Goal: Task Accomplishment & Management: Use online tool/utility

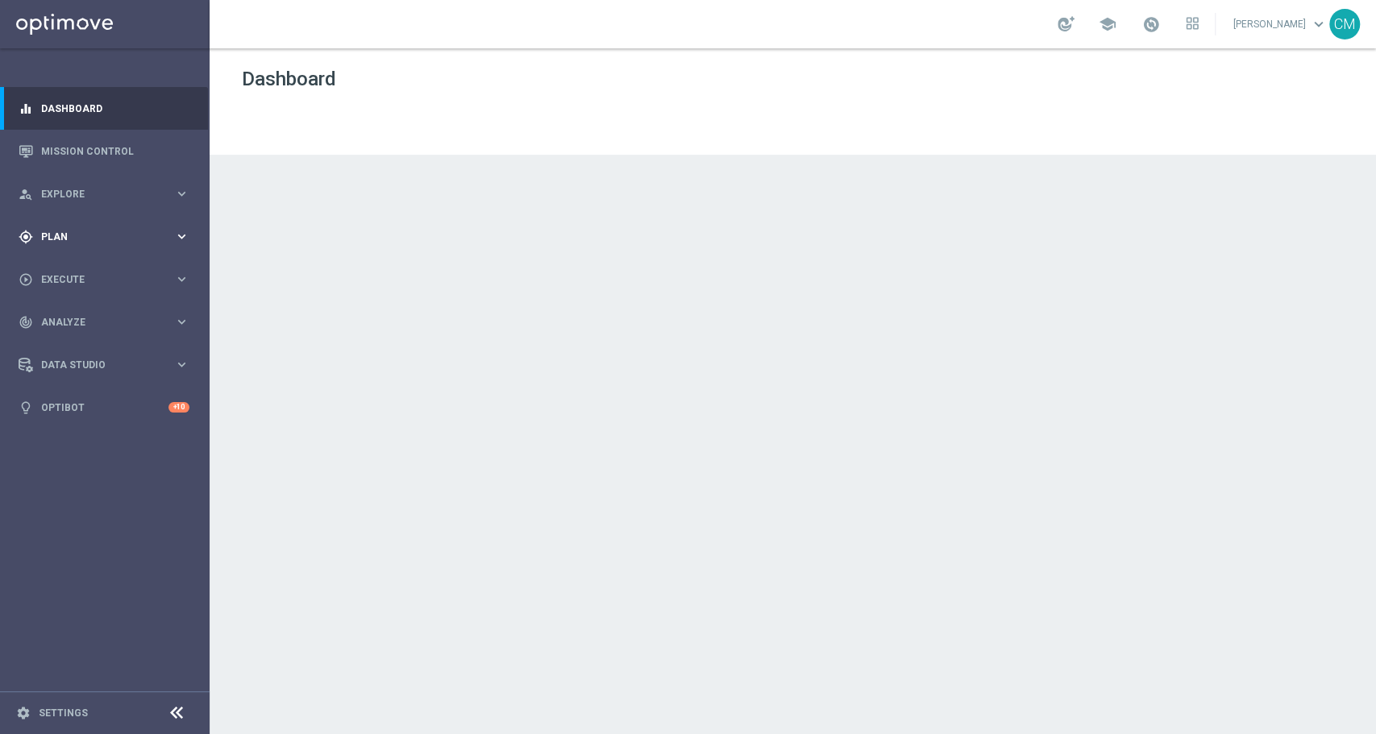
click at [148, 240] on span "Plan" at bounding box center [107, 237] width 133 height 10
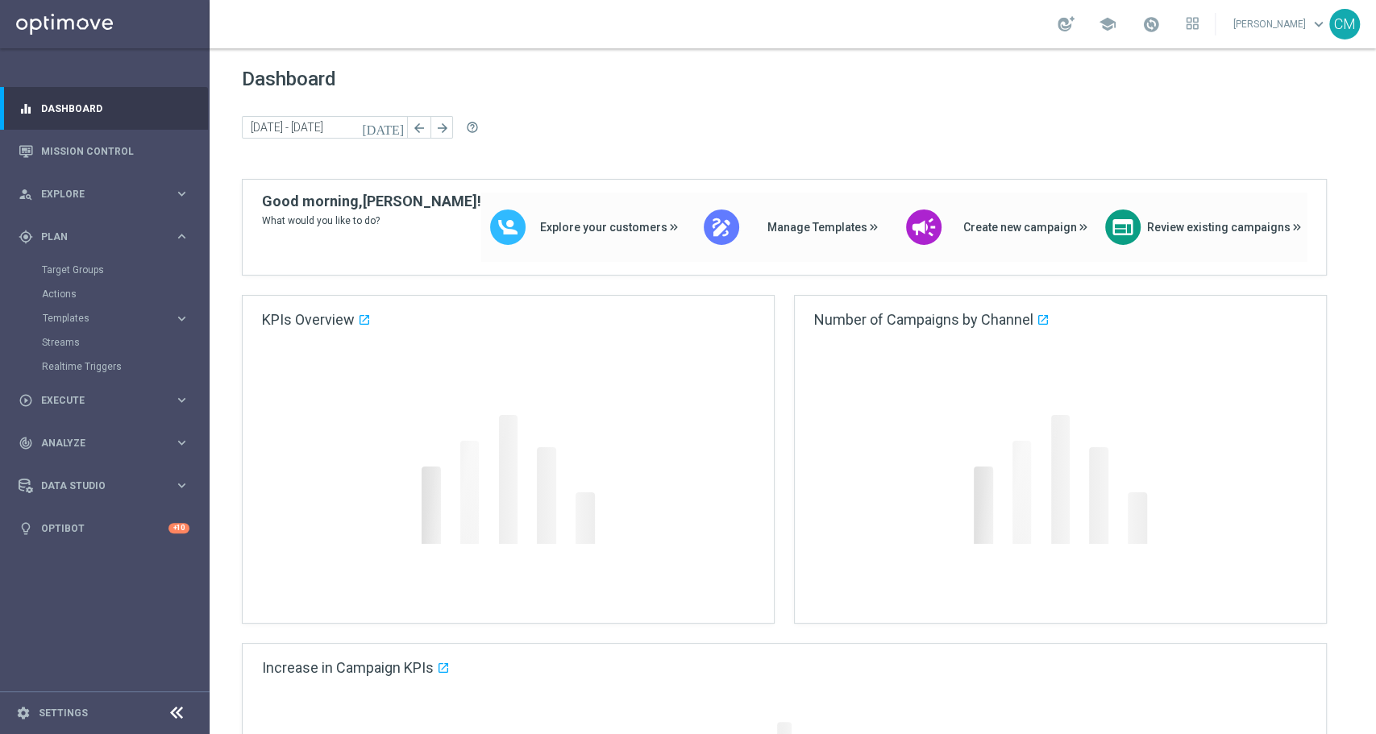
click at [85, 262] on div "Target Groups" at bounding box center [125, 270] width 166 height 24
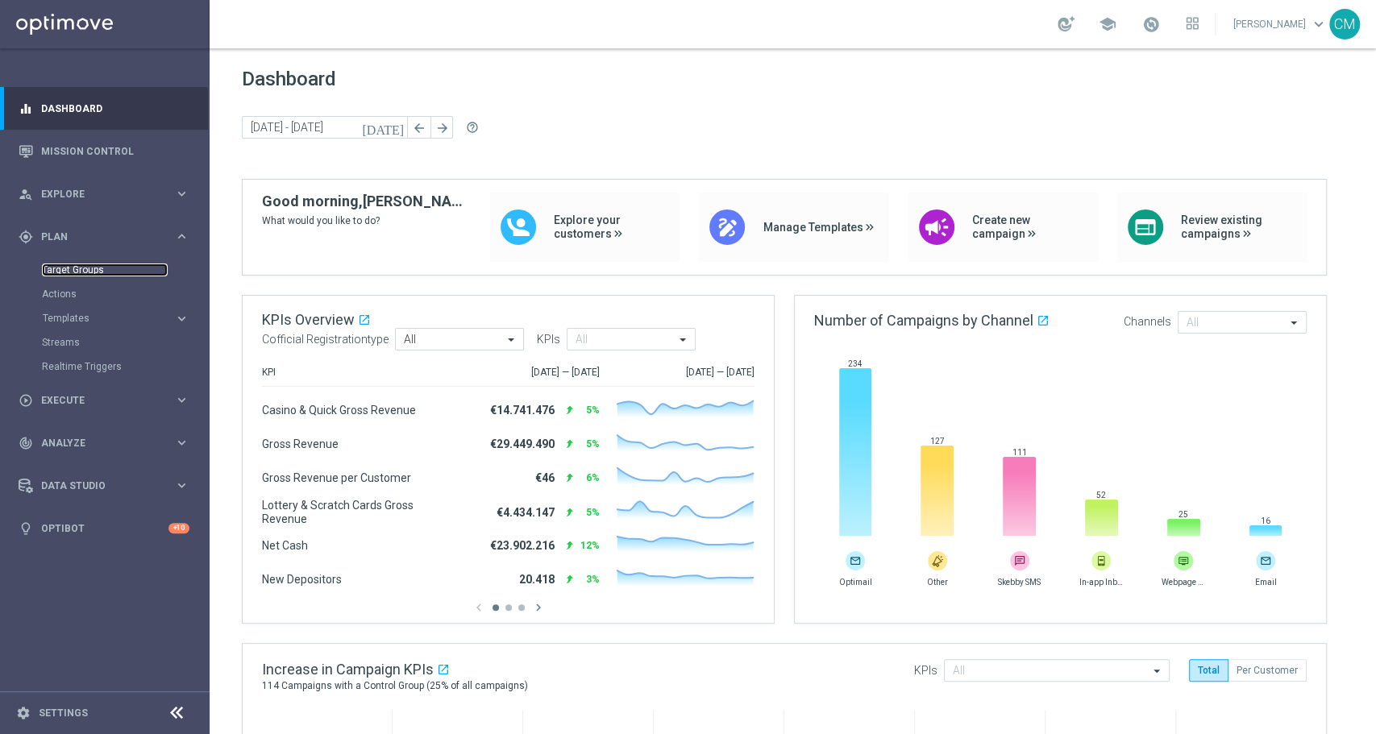
click at [78, 275] on link "Target Groups" at bounding box center [105, 270] width 126 height 13
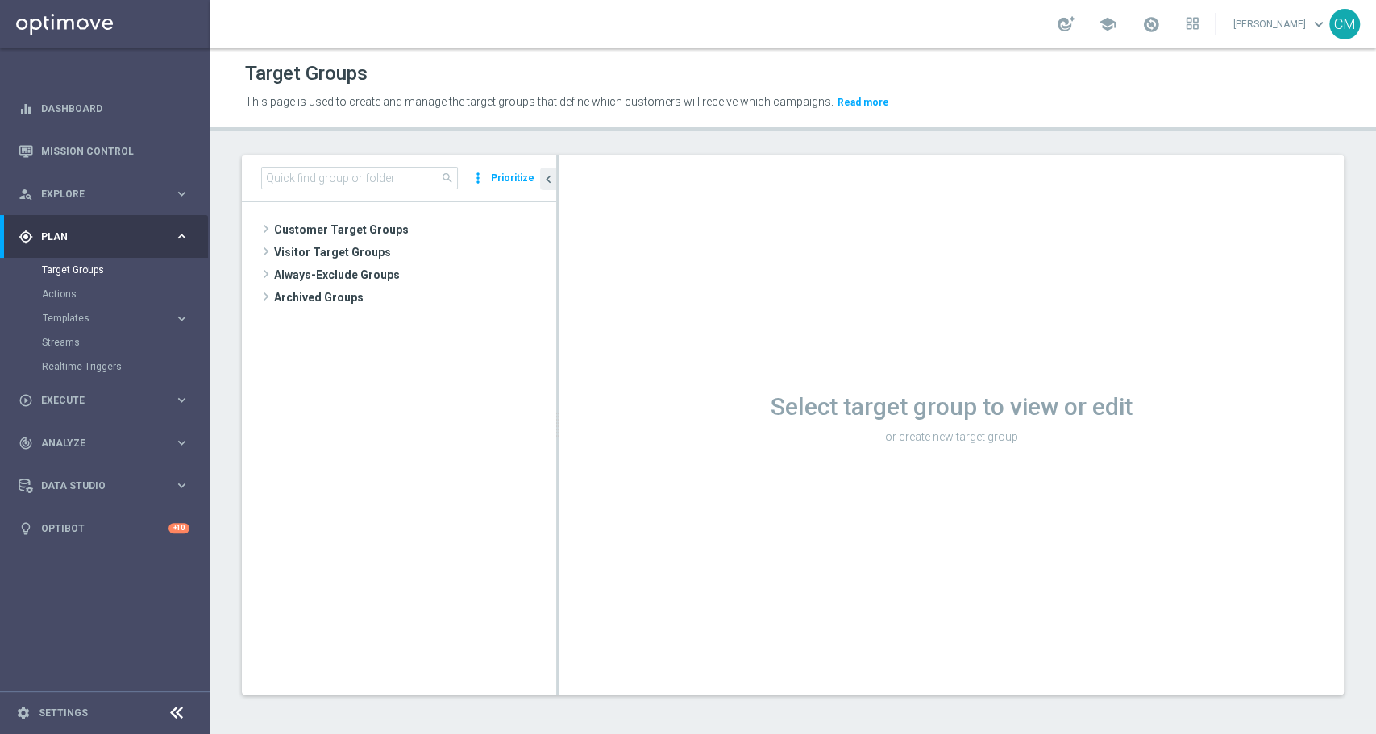
click at [116, 312] on button "Templates keyboard_arrow_right" at bounding box center [116, 318] width 148 height 13
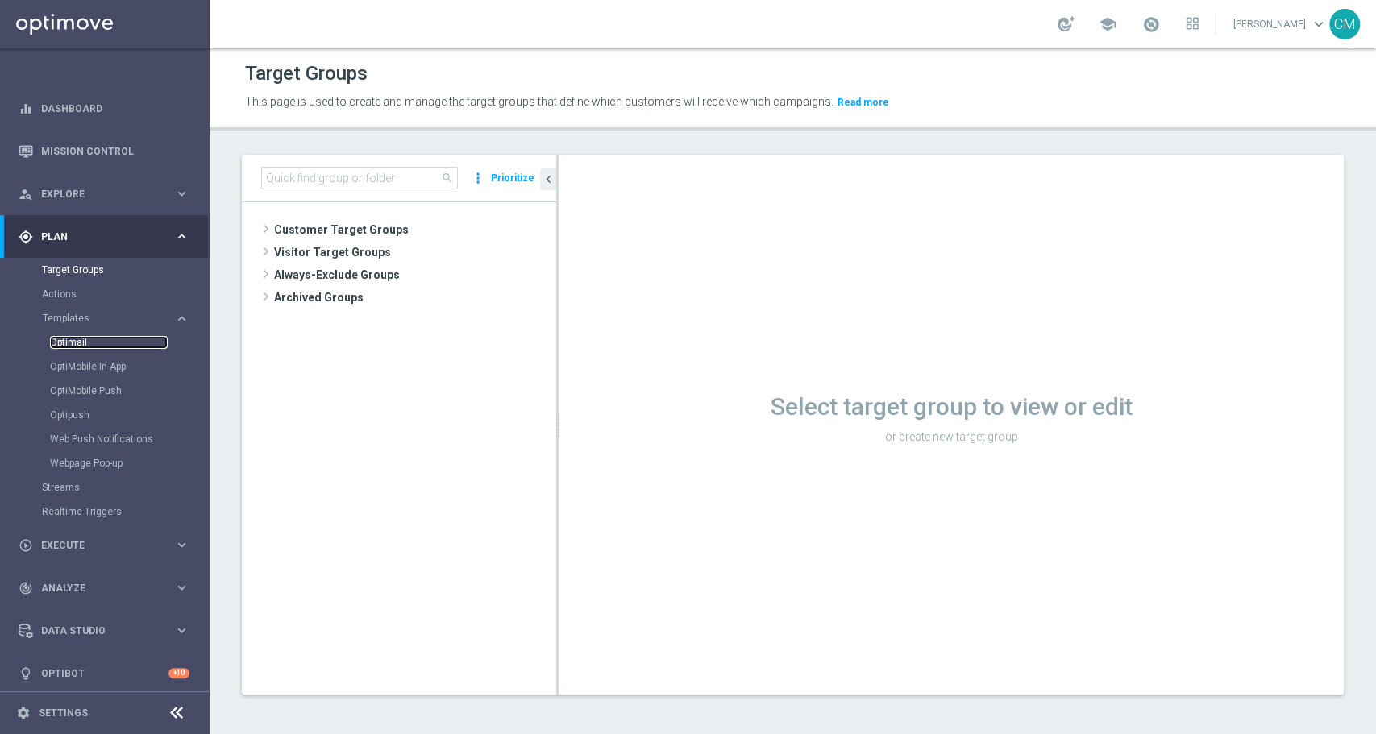
click at [72, 339] on link "Optimail" at bounding box center [109, 342] width 118 height 13
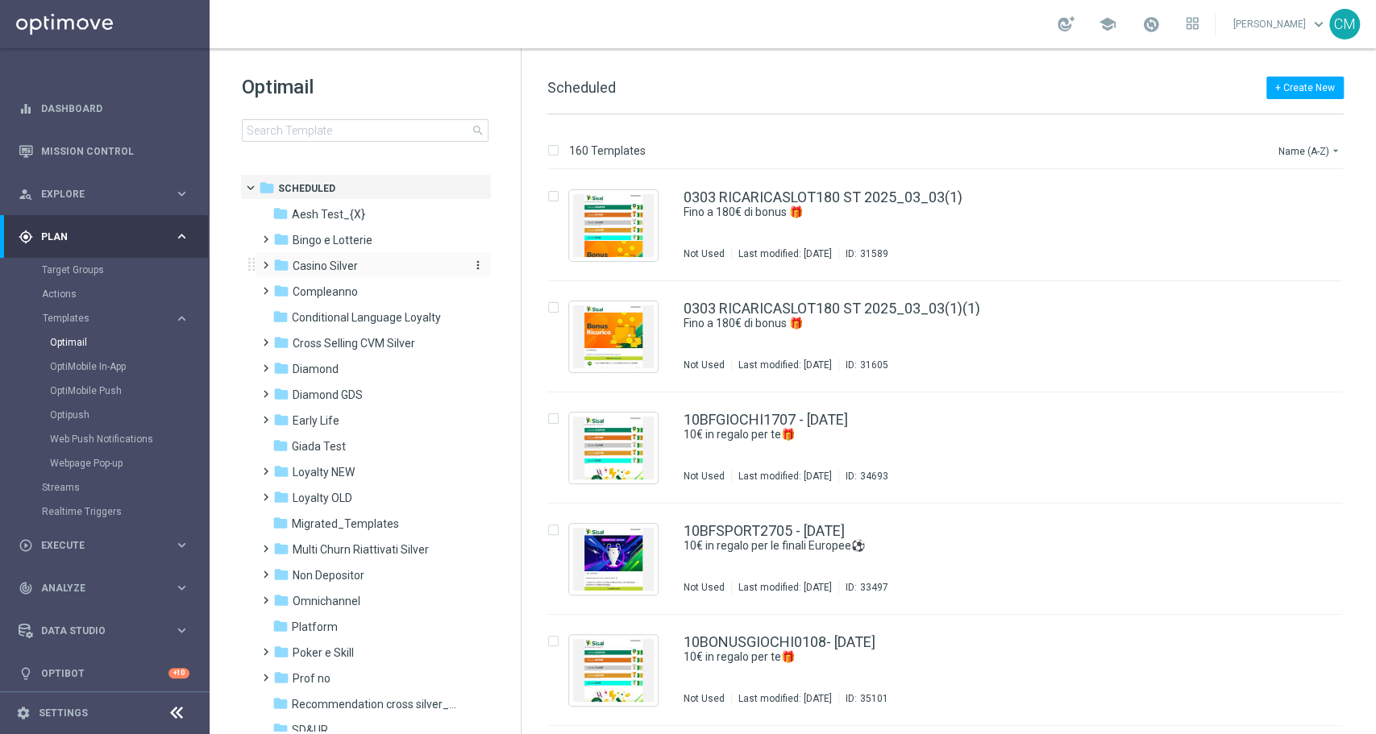
click at [322, 261] on span "Casino Silver" at bounding box center [325, 266] width 65 height 15
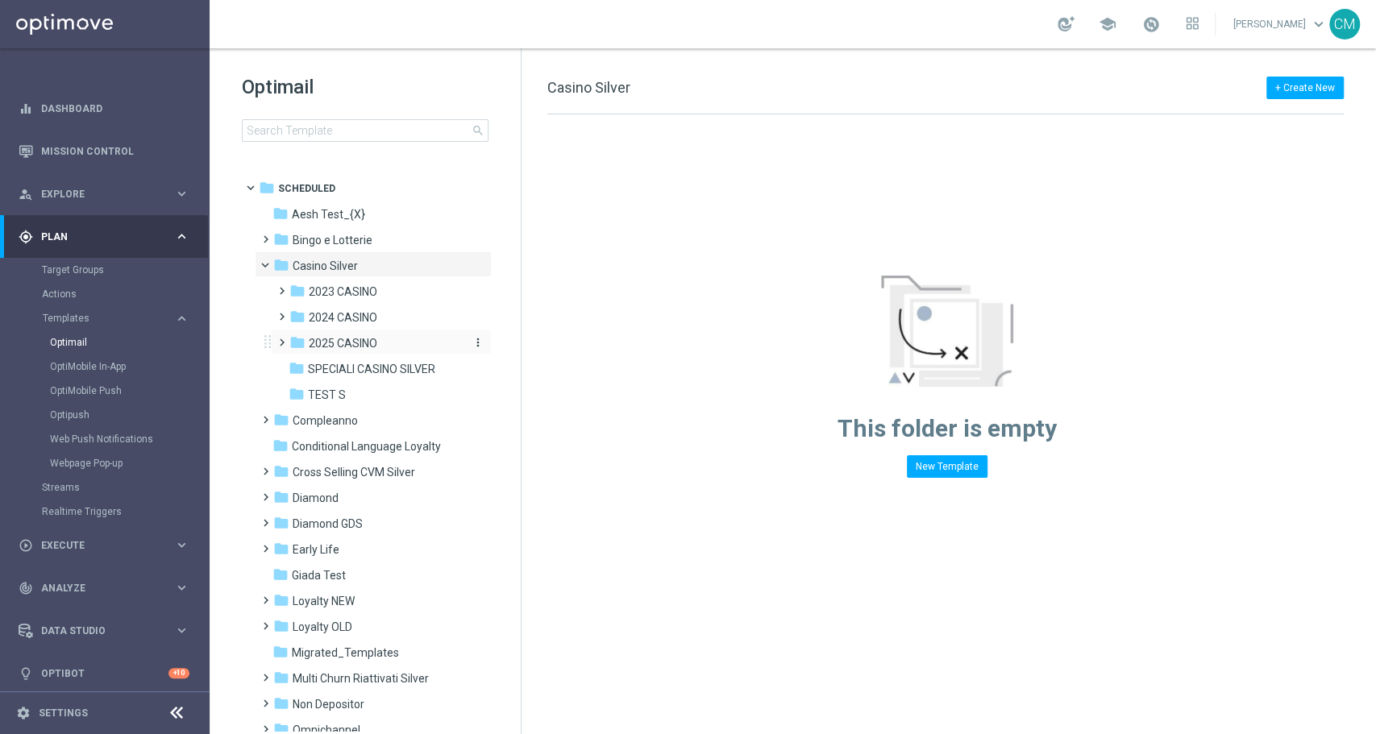
click at [335, 341] on span "2025 CASINO" at bounding box center [343, 343] width 69 height 15
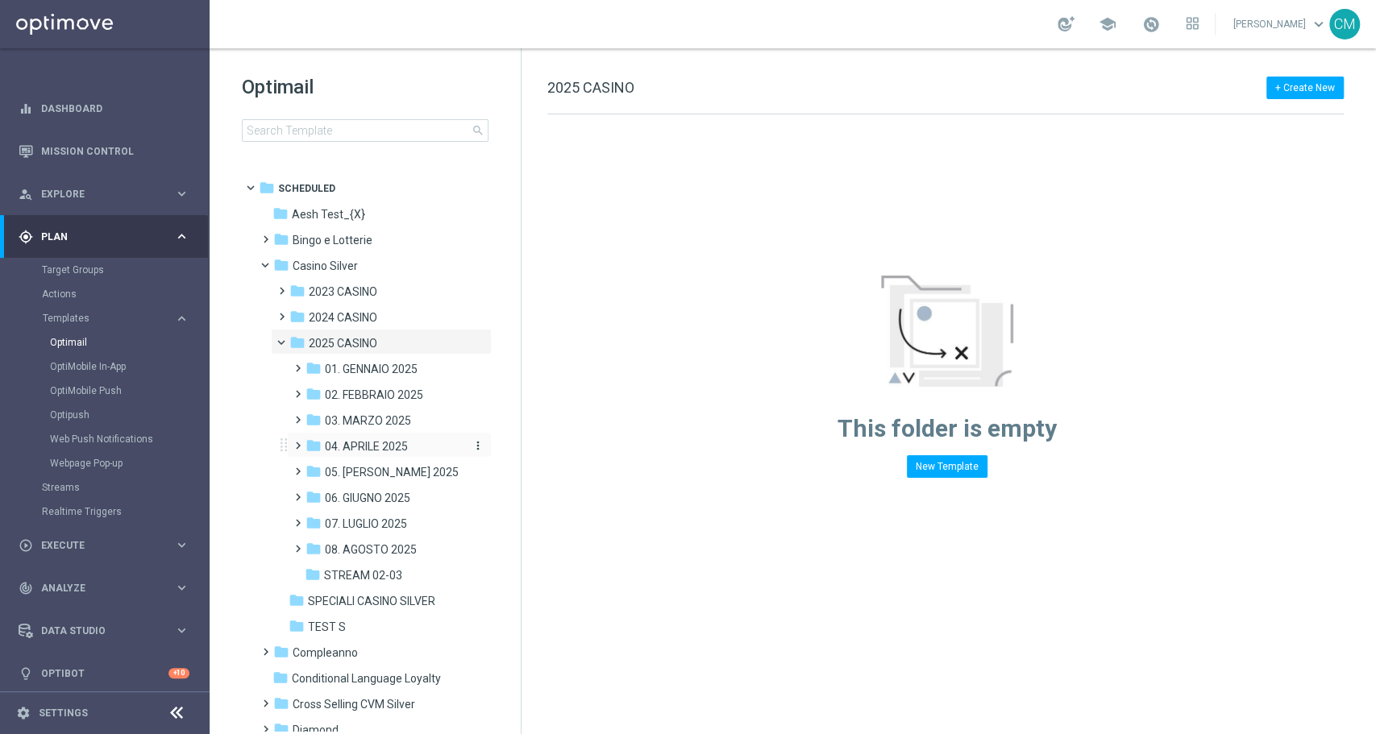
click at [375, 450] on span "04. APRILE 2025" at bounding box center [366, 446] width 83 height 15
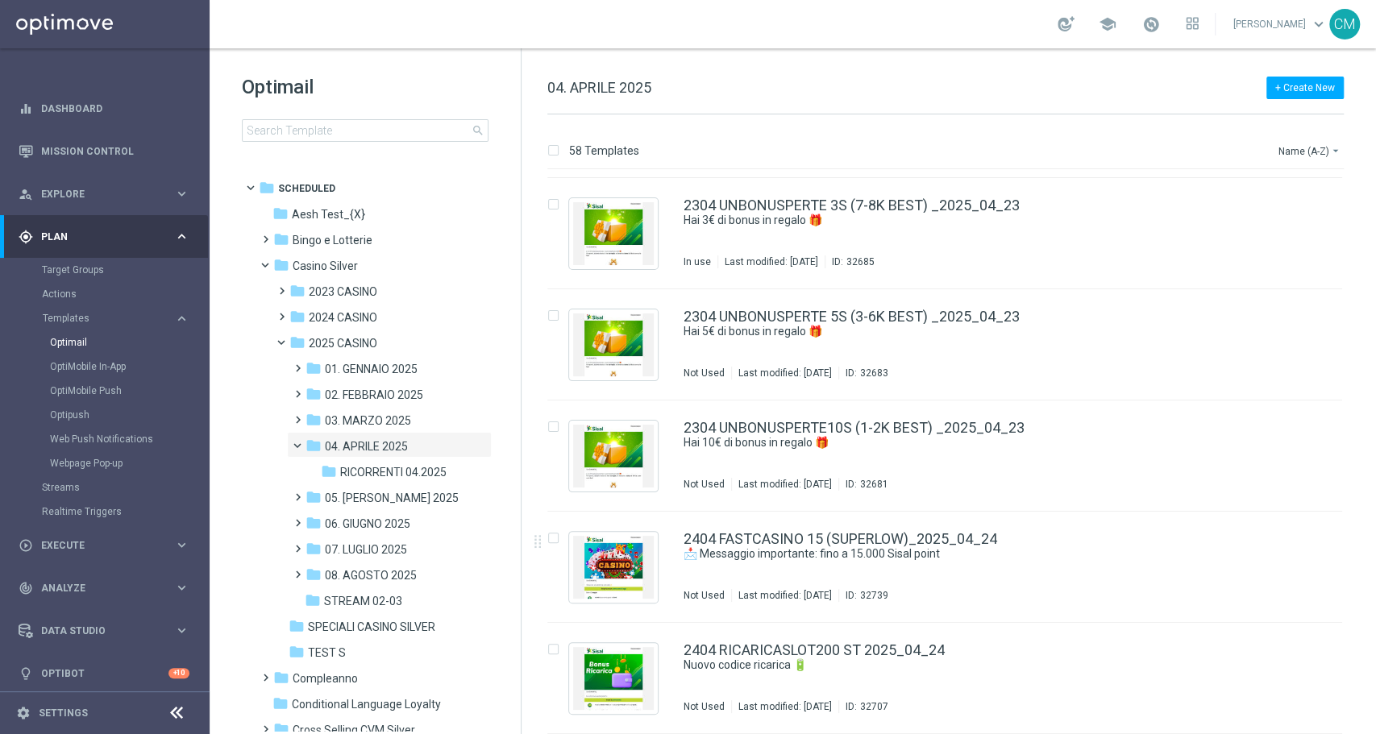
scroll to position [4334, 0]
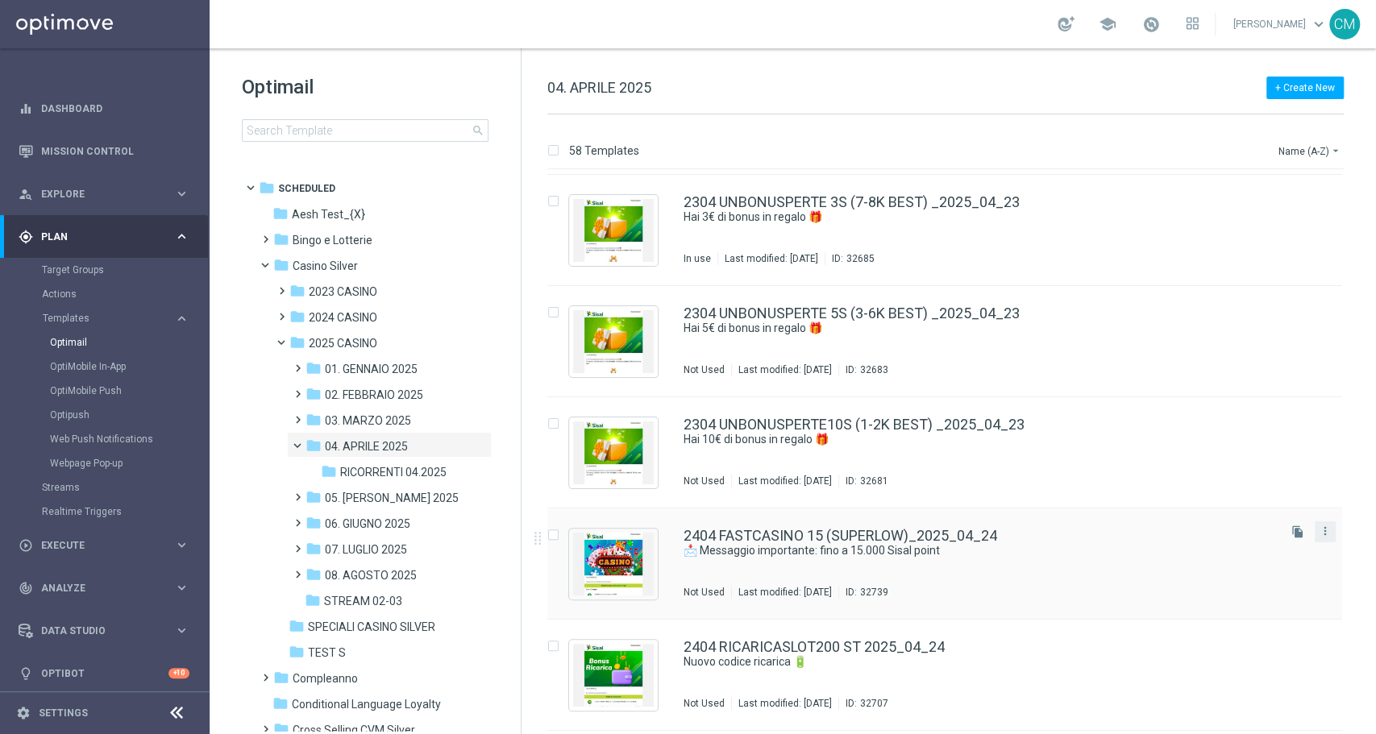
click at [1329, 530] on button "more_vert" at bounding box center [1325, 531] width 16 height 19
click at [1254, 568] on div "Copy To" at bounding box center [1258, 571] width 98 height 11
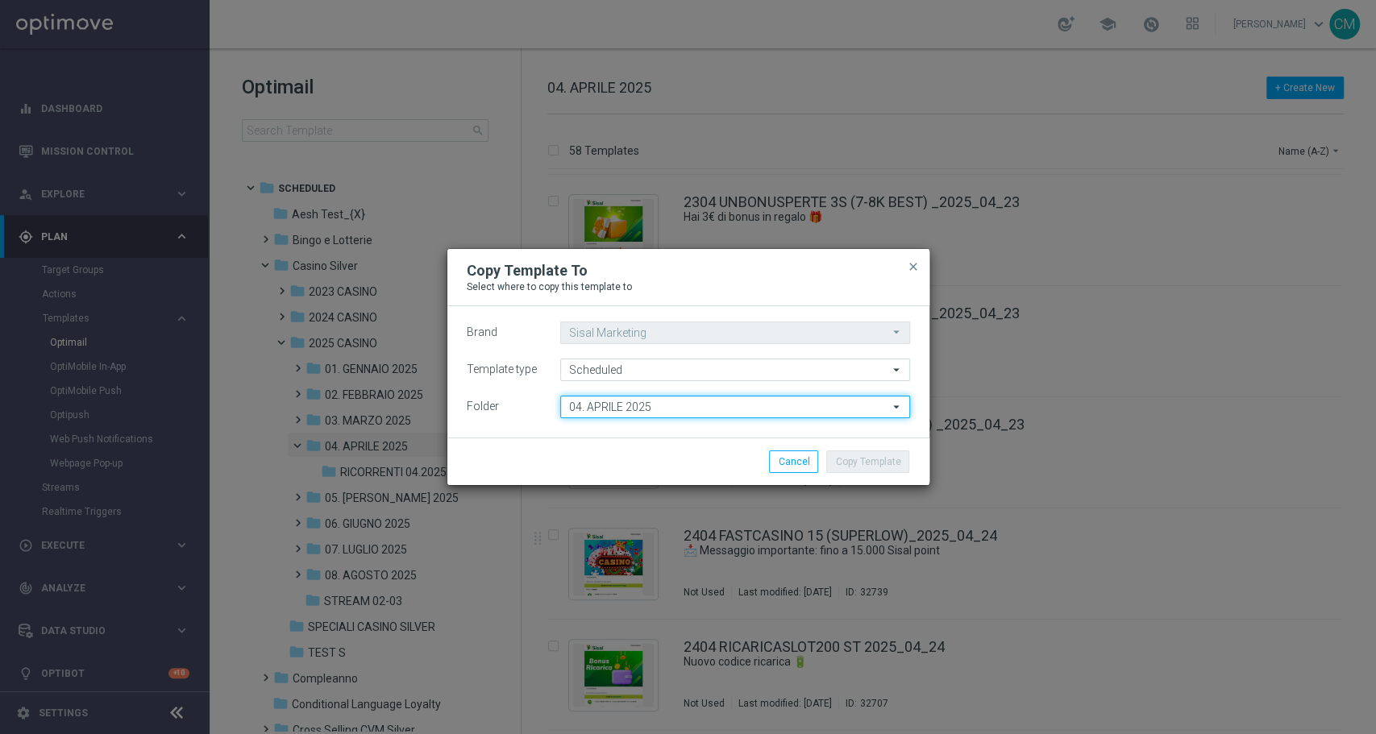
click at [651, 404] on input "04. APRILE 2025" at bounding box center [735, 407] width 350 height 23
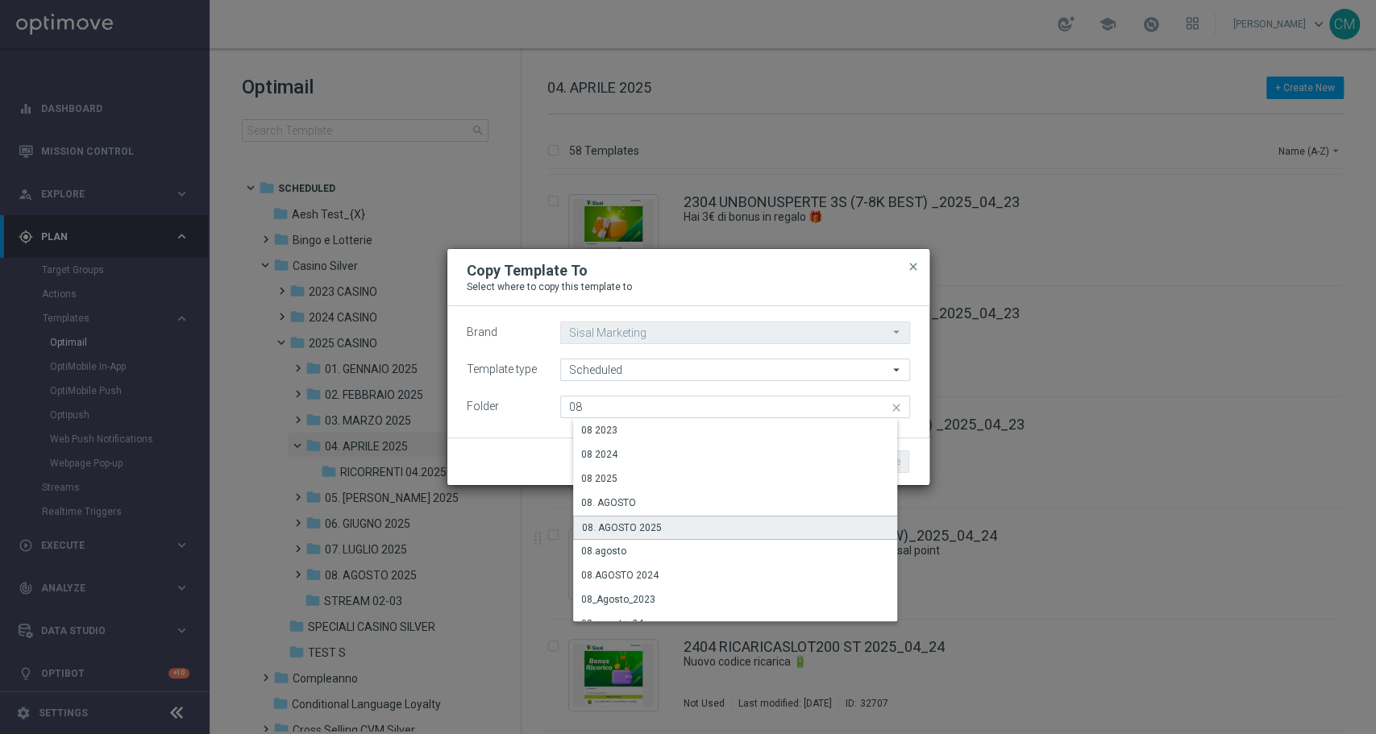
click at [671, 525] on div "08. AGOSTO 2025" at bounding box center [741, 528] width 336 height 24
type input "08. AGOSTO 2025"
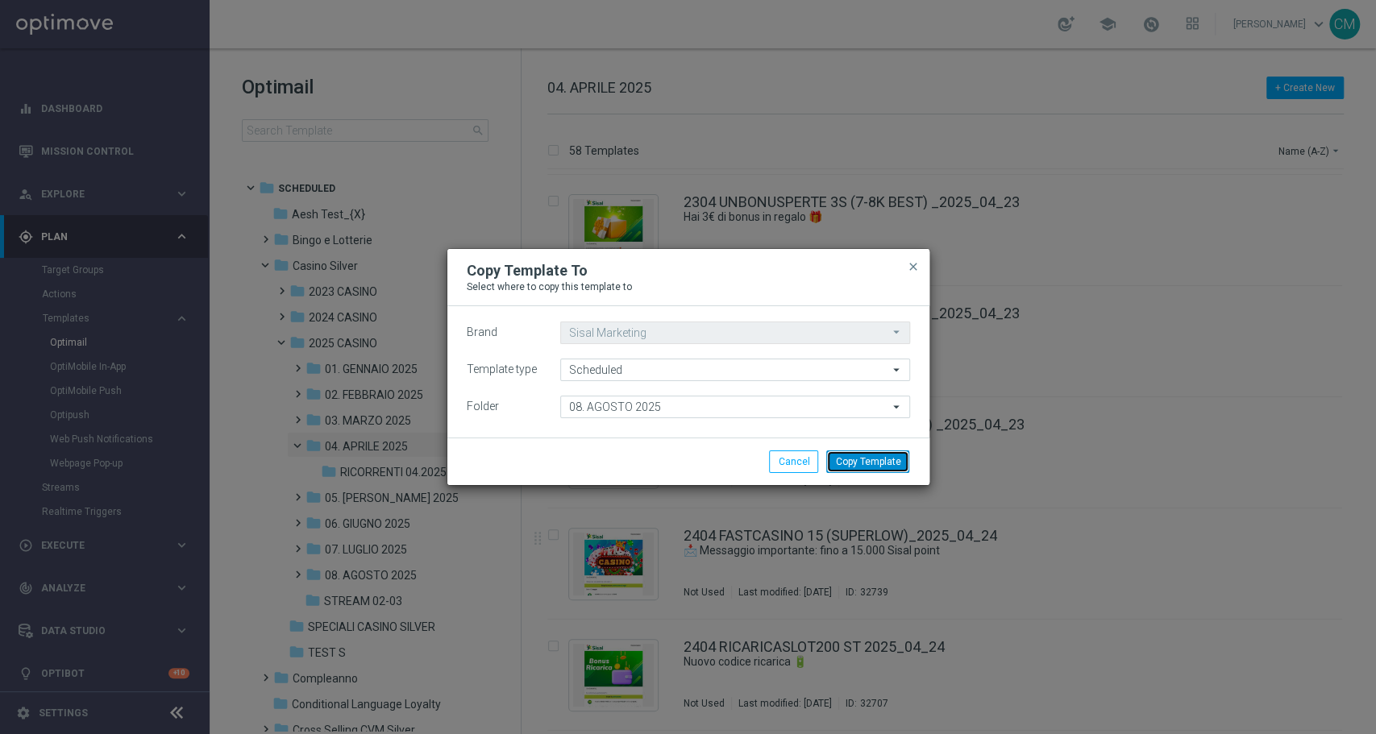
click at [869, 455] on button "Copy Template" at bounding box center [867, 462] width 83 height 23
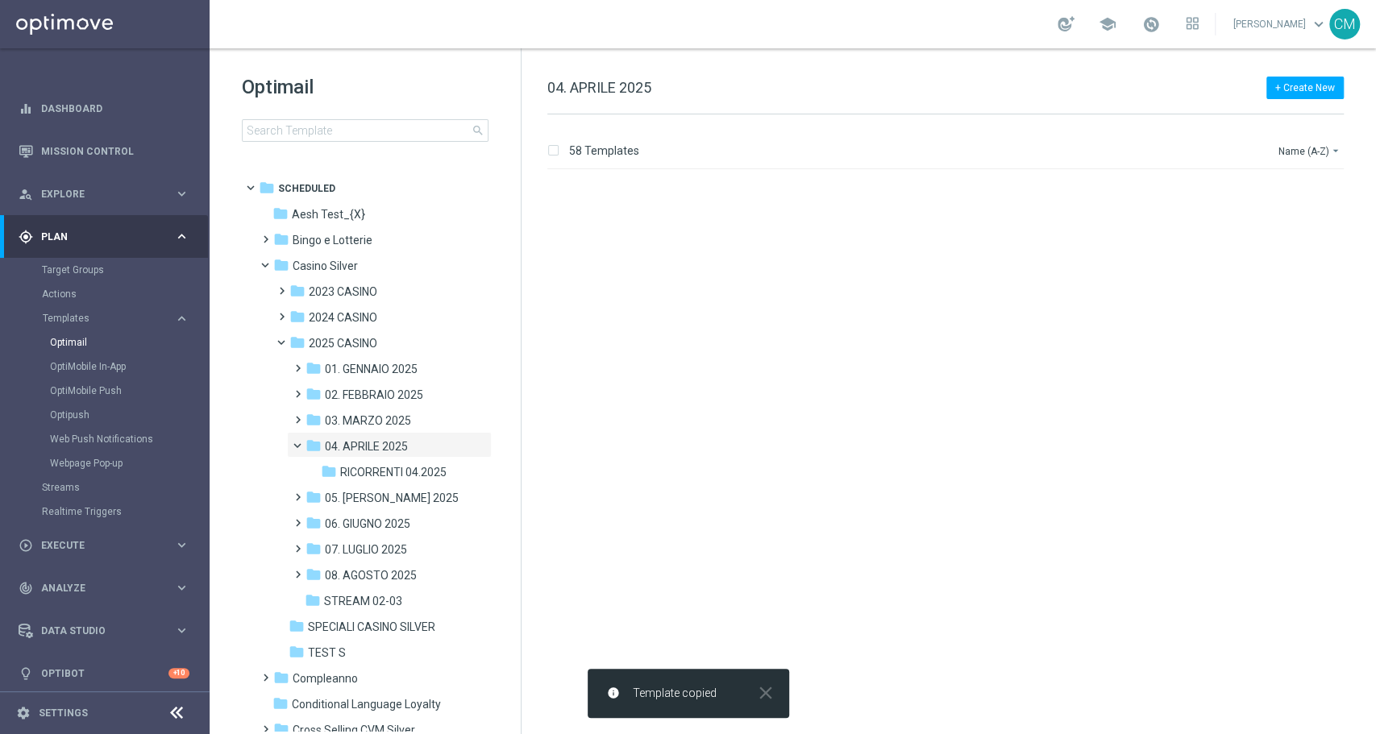
scroll to position [0, 0]
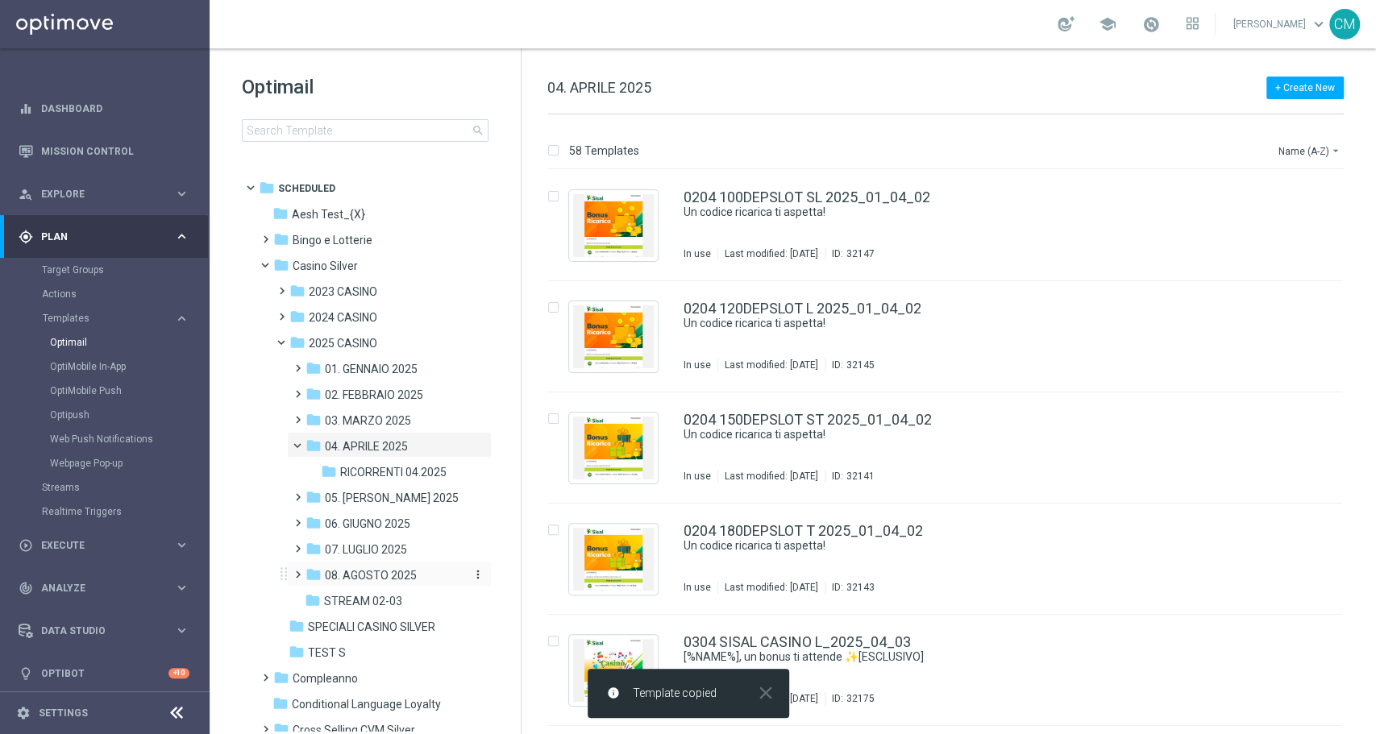
click at [386, 576] on span "08. AGOSTO 2025" at bounding box center [371, 575] width 92 height 15
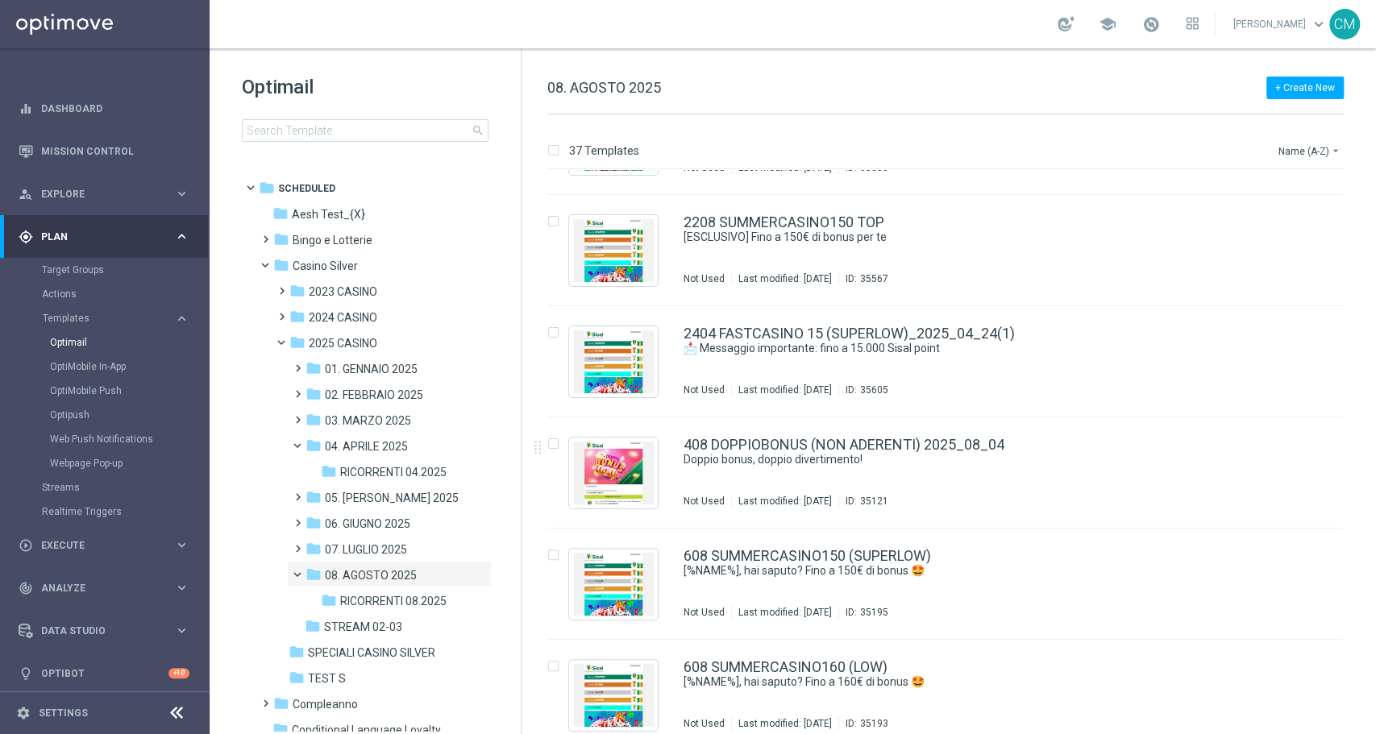
scroll to position [3314, 0]
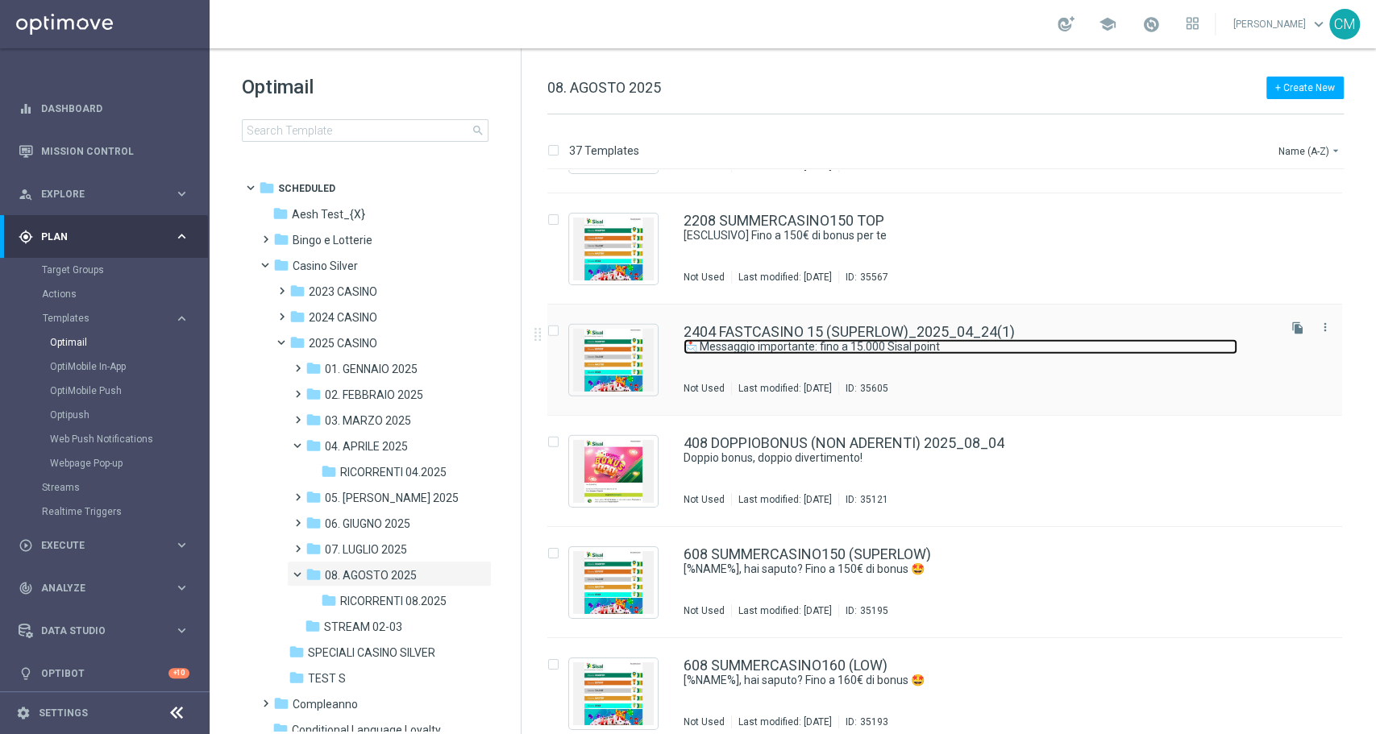
click at [930, 348] on link "📩 Messaggio importante: fino a 15.000 Sisal point" at bounding box center [961, 346] width 554 height 15
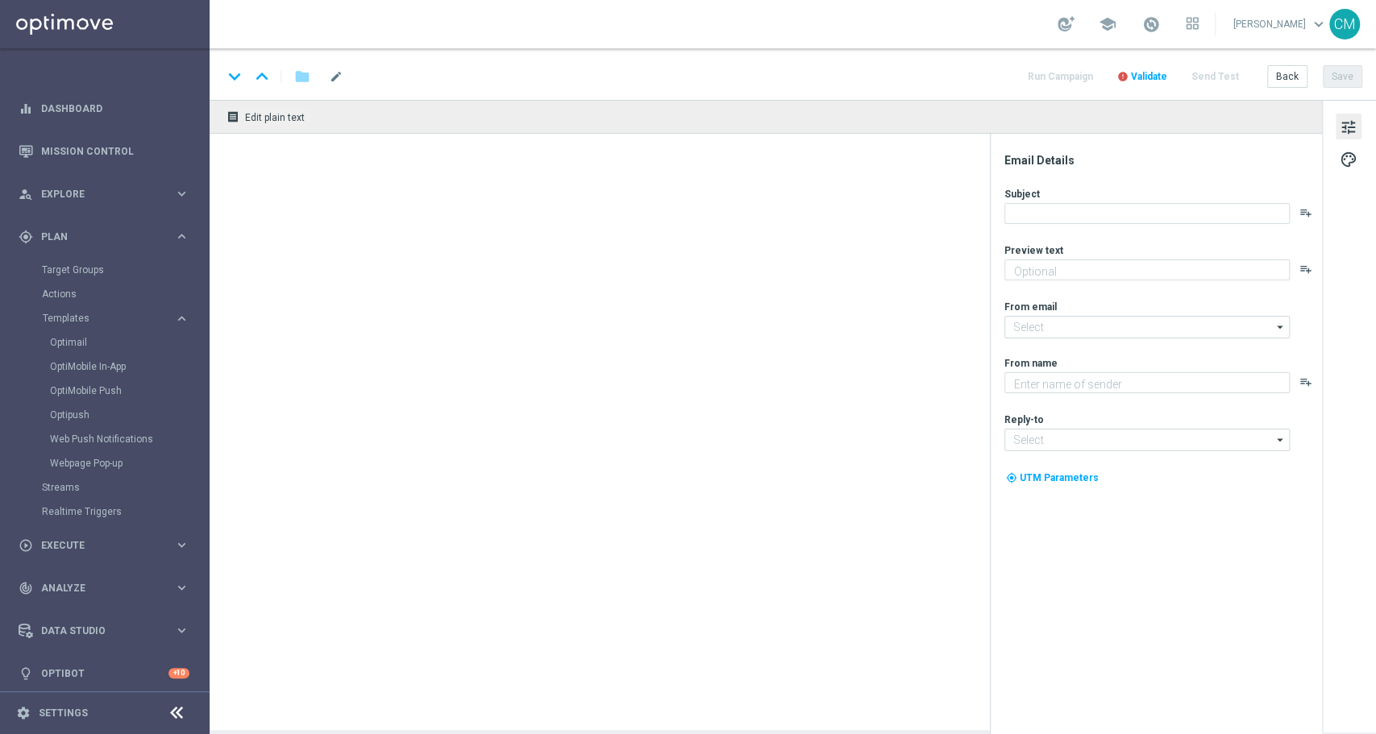
type textarea "Vuoi scoprire cosa ti abbiamo riservato?"
type input "[EMAIL_ADDRESS][DOMAIN_NAME]"
type textarea "Sisal"
type input "[EMAIL_ADDRESS][DOMAIN_NAME]"
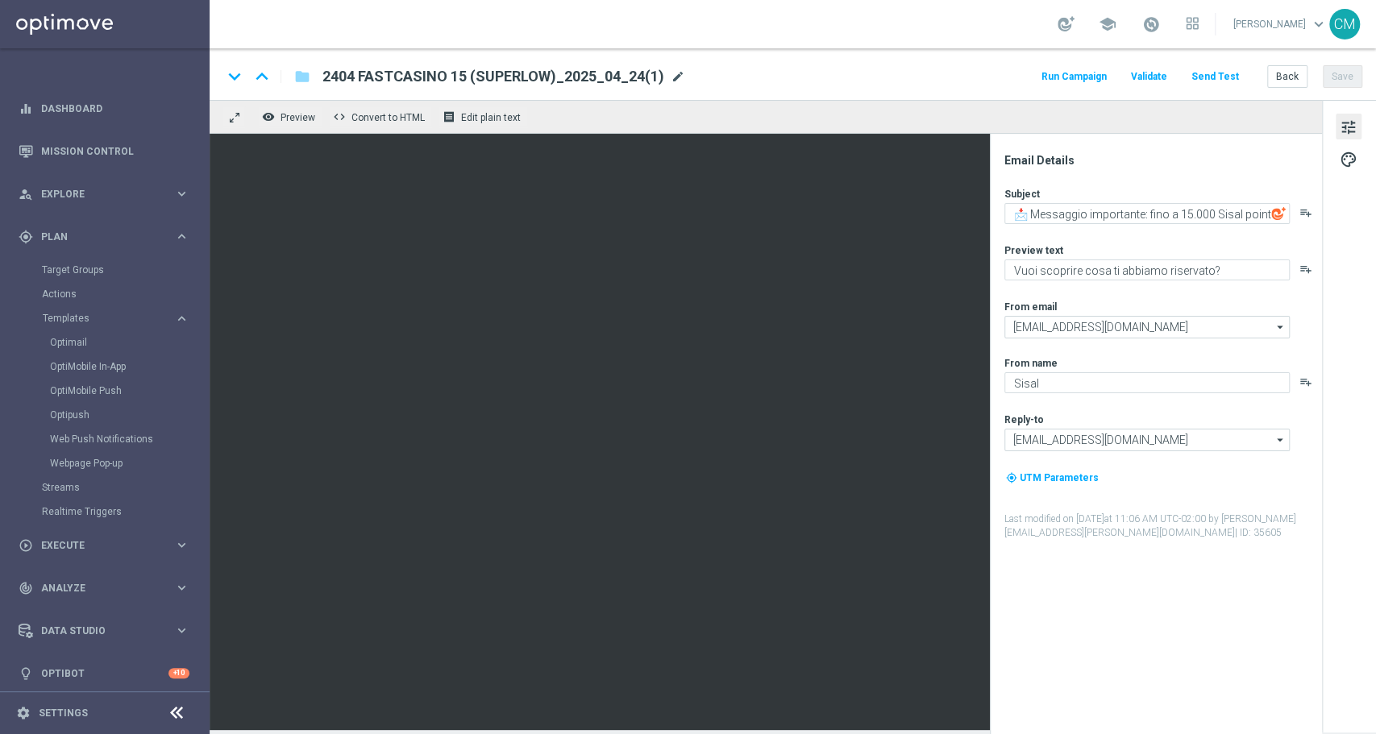
click at [674, 74] on span "mode_edit" at bounding box center [678, 76] width 15 height 15
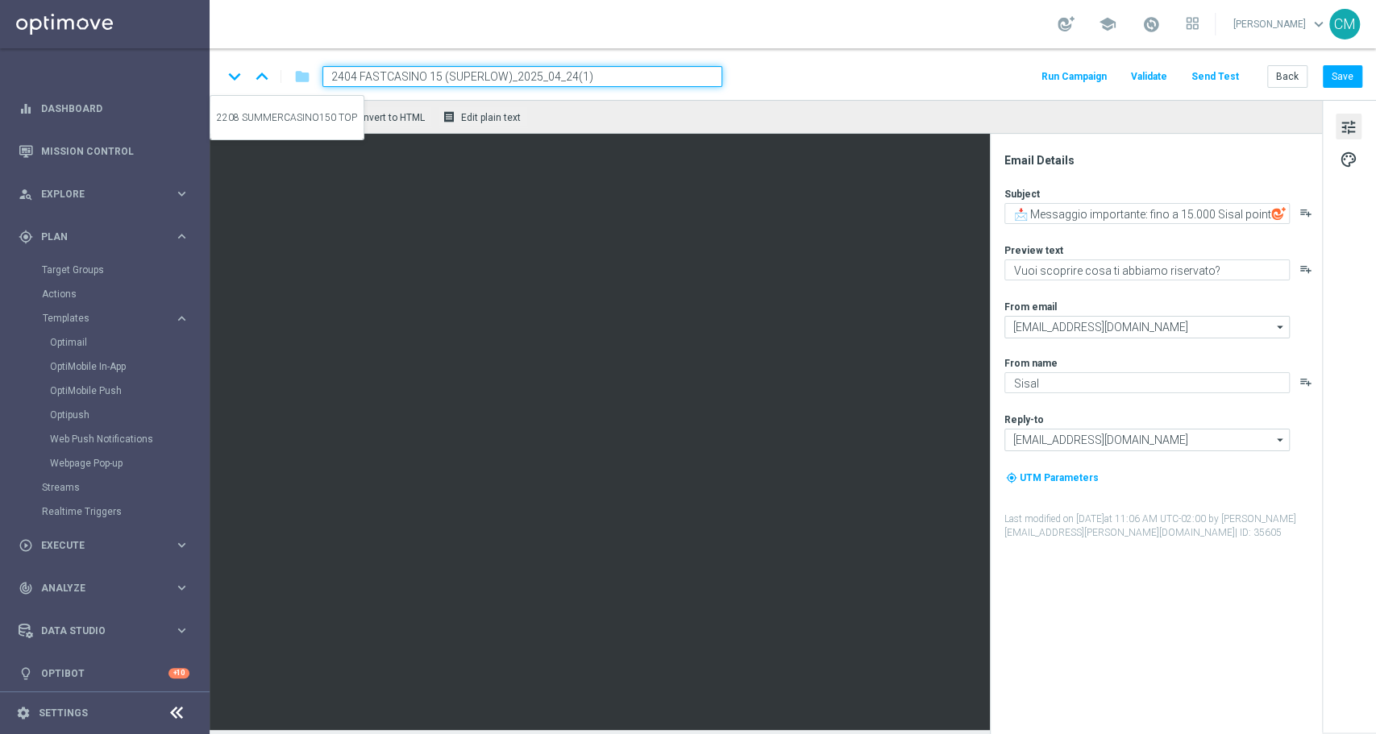
drag, startPoint x: 441, startPoint y: 74, endPoint x: 236, endPoint y: 85, distance: 205.0
click at [236, 85] on div "keyboard_arrow_down keyboard_arrow_up folder 2404 FASTCASINO 15 (SUPERLOW)_2025…" at bounding box center [473, 76] width 500 height 21
paste input
paste input "2208 FASTCASINO SP"
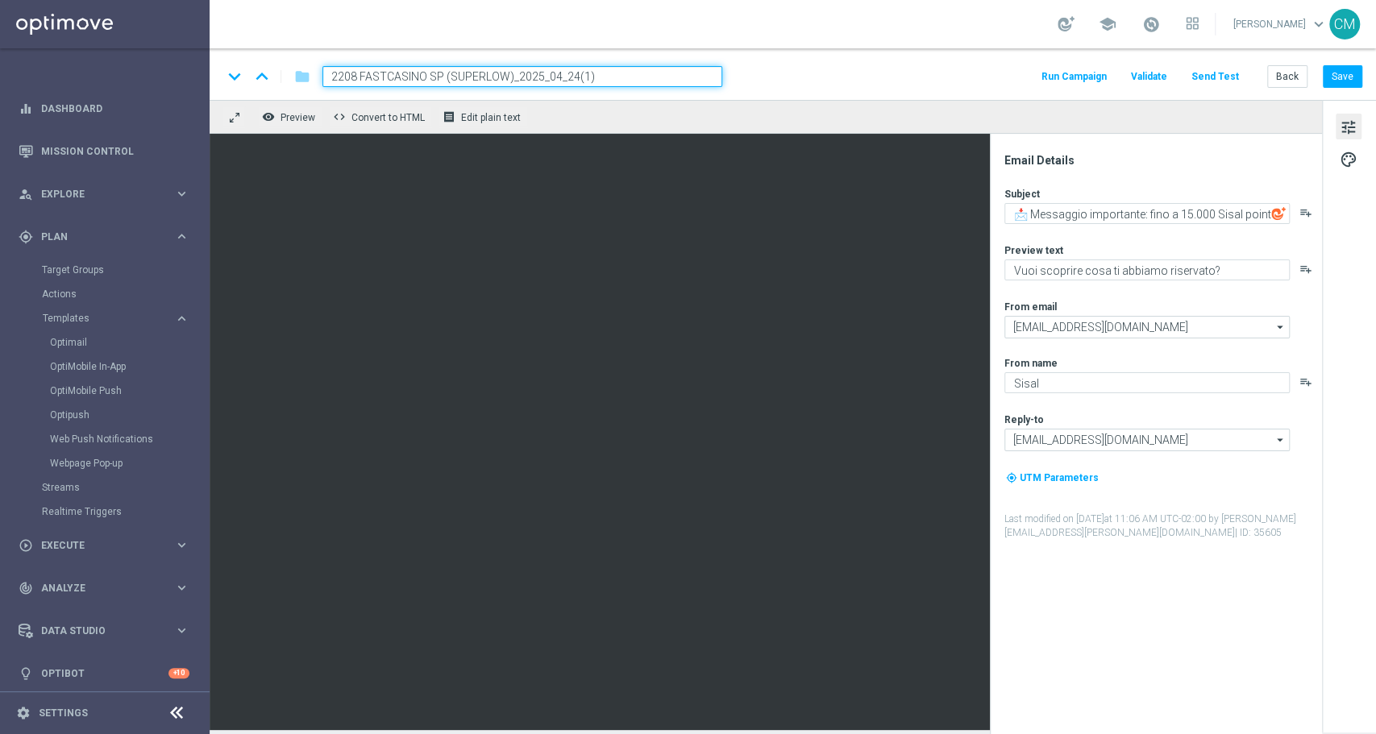
click at [554, 78] on input "2208 FASTCASINO SP (SUPERLOW)_2025_04_24(1)" at bounding box center [522, 76] width 400 height 21
type input "2208 FASTCASINO SP (SUPERLOW)_2025_08_22"
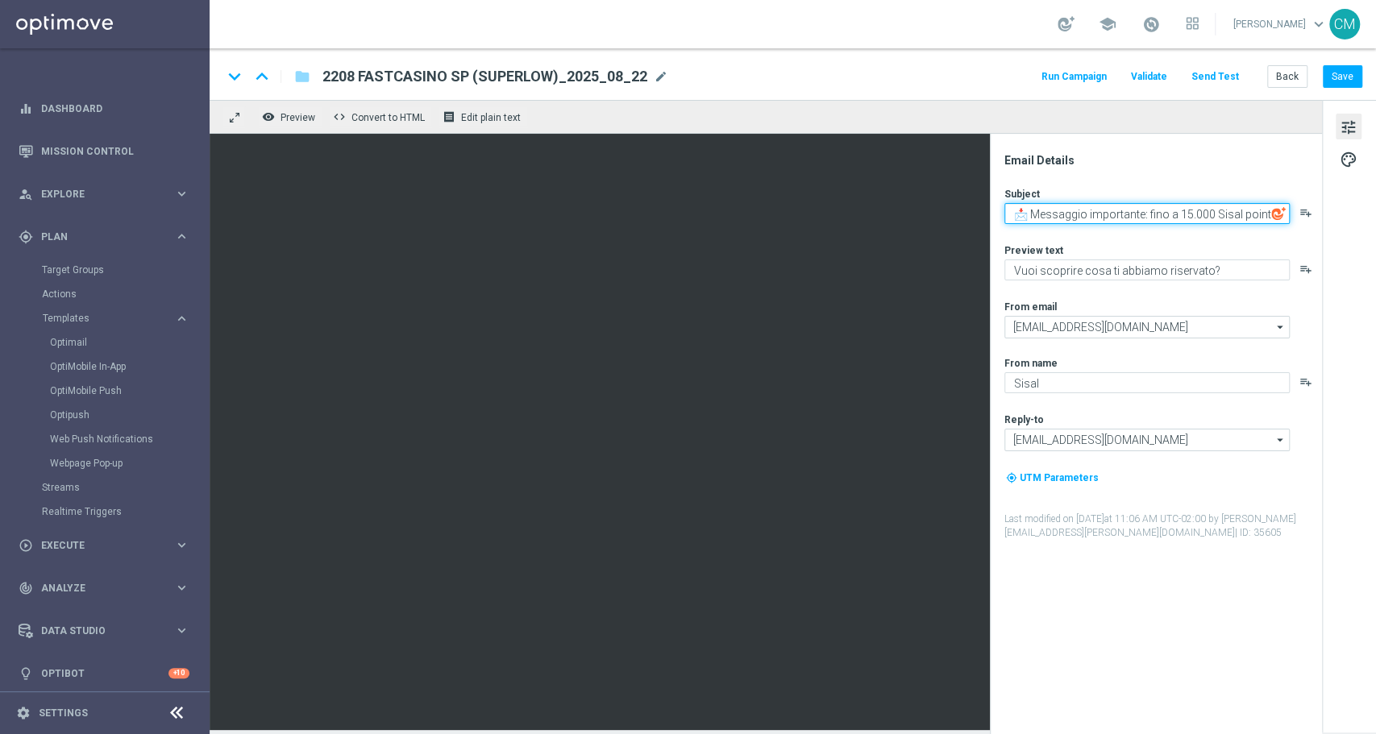
drag, startPoint x: 1143, startPoint y: 216, endPoint x: 1273, endPoint y: 223, distance: 130.0
click at [1273, 223] on textarea "📩 Messaggio importante: fino a 15.000 Sisal point" at bounding box center [1147, 213] width 285 height 21
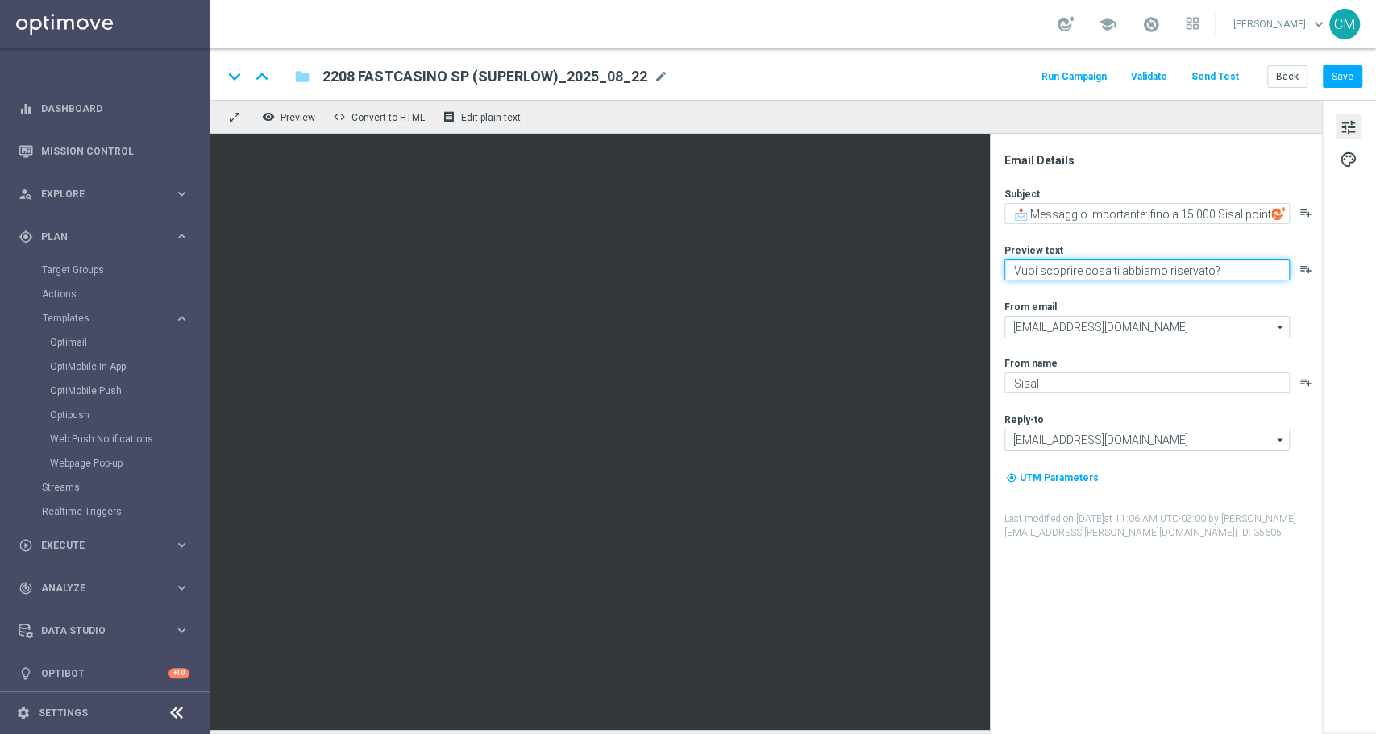
drag, startPoint x: 1039, startPoint y: 272, endPoint x: 1266, endPoint y: 278, distance: 226.6
click at [1266, 278] on textarea "Vuoi scoprire cosa ti abbiamo riservato?" at bounding box center [1147, 270] width 285 height 21
click at [1346, 129] on span "tune" at bounding box center [1349, 127] width 18 height 21
click at [1356, 123] on span "tune" at bounding box center [1349, 127] width 18 height 21
click at [1336, 160] on button "palette" at bounding box center [1349, 159] width 26 height 26
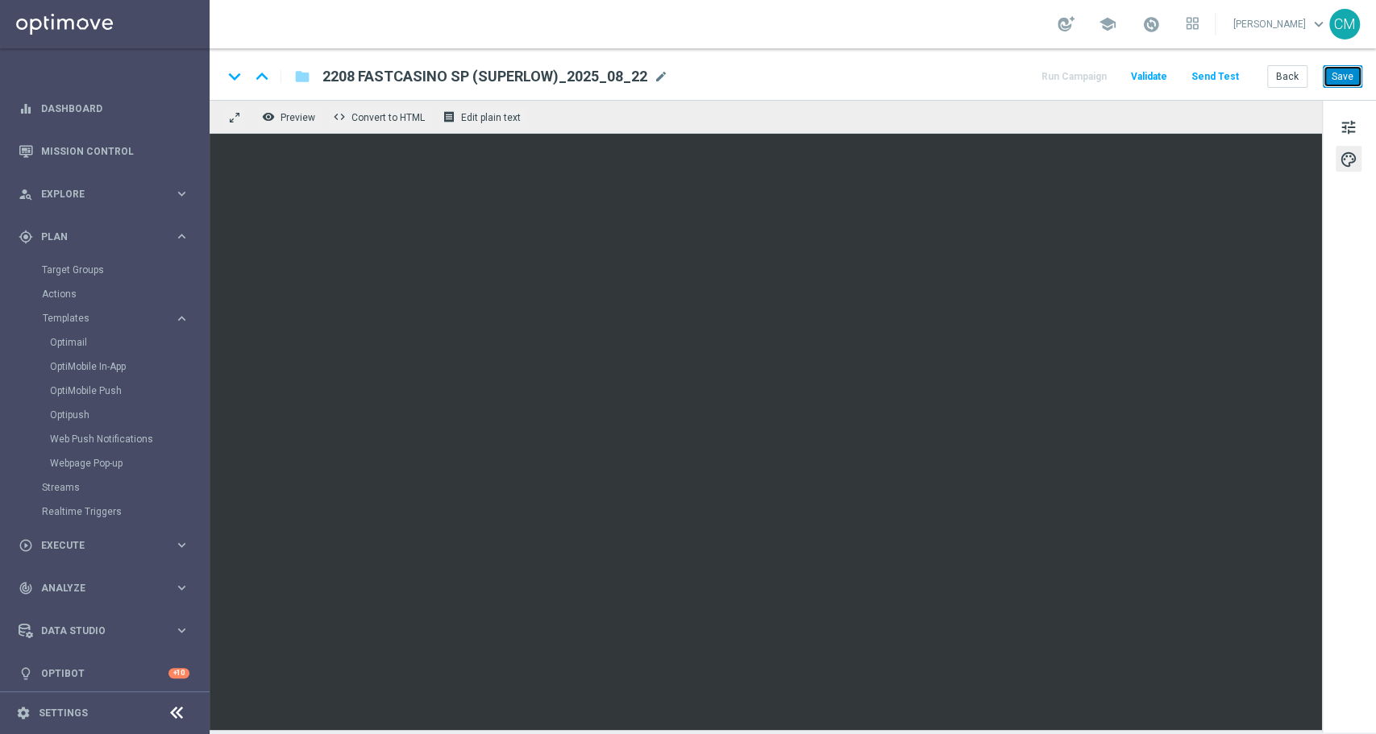
click at [1358, 85] on button "Save" at bounding box center [1343, 76] width 40 height 23
click at [1354, 129] on span "tune" at bounding box center [1349, 127] width 18 height 21
click at [1347, 70] on button "Save" at bounding box center [1343, 76] width 40 height 23
click at [1286, 72] on button "Back" at bounding box center [1287, 76] width 40 height 23
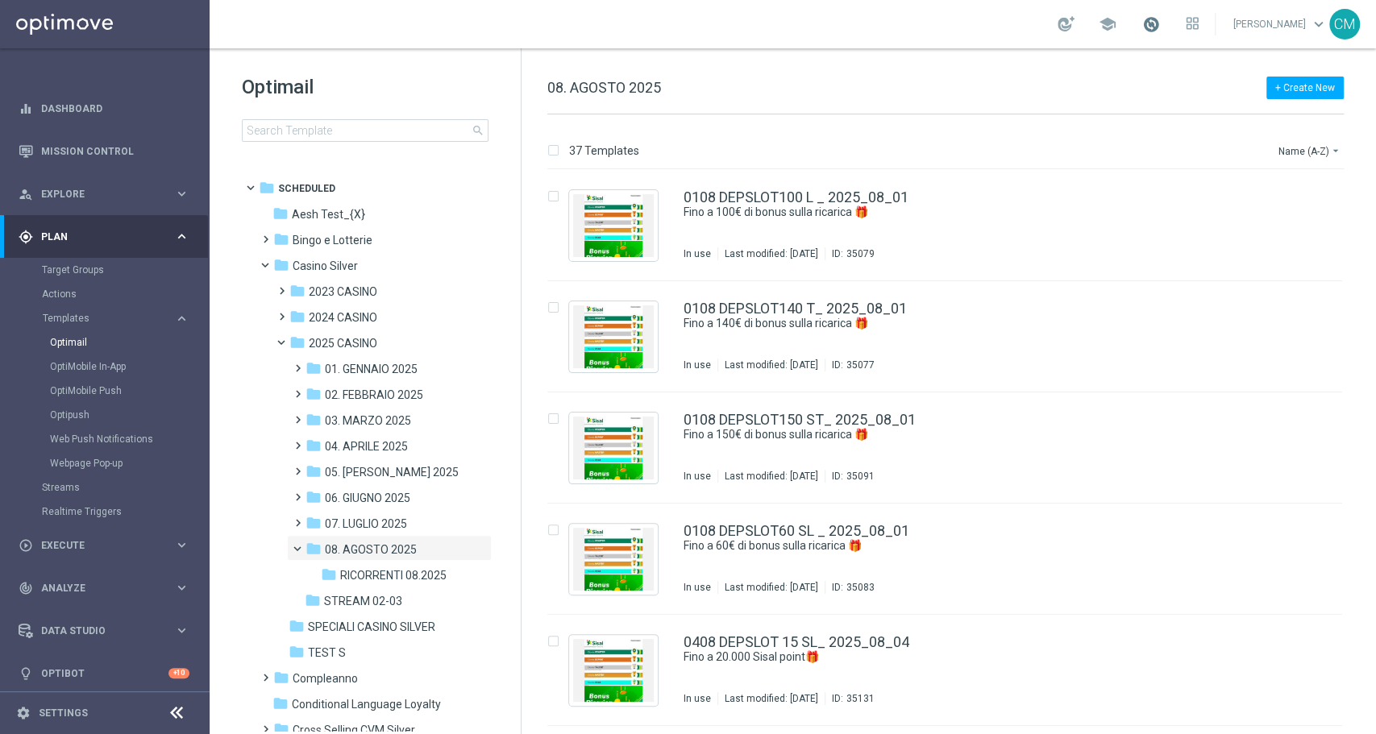
click at [1150, 25] on span at bounding box center [1151, 24] width 18 height 18
